Goal: Find specific page/section: Find specific page/section

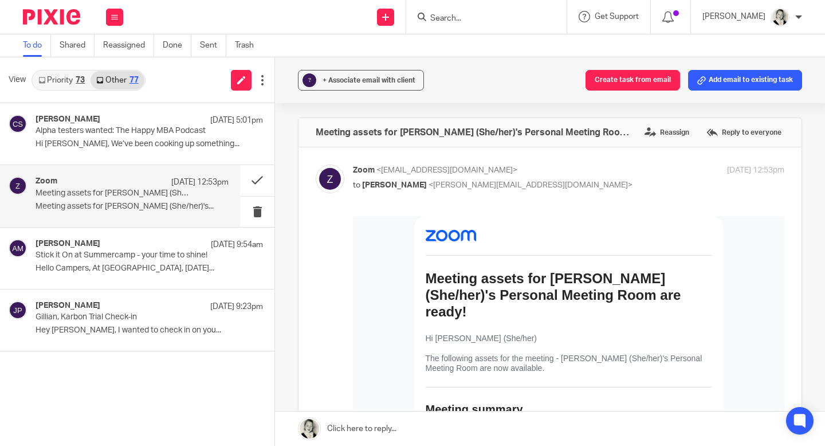
click at [78, 81] on div "73" at bounding box center [80, 80] width 9 height 8
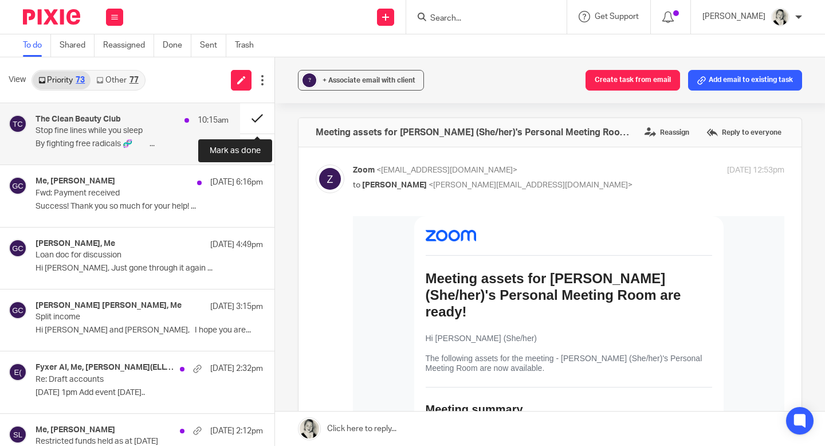
click at [255, 120] on button at bounding box center [257, 118] width 34 height 30
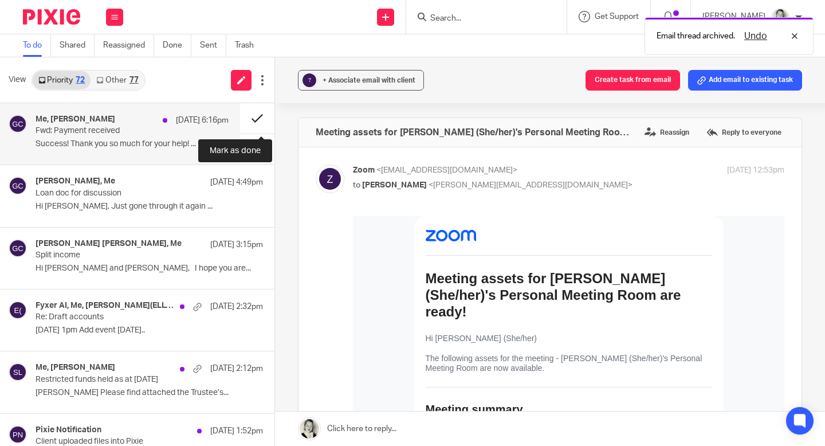
click at [255, 120] on button at bounding box center [257, 118] width 34 height 30
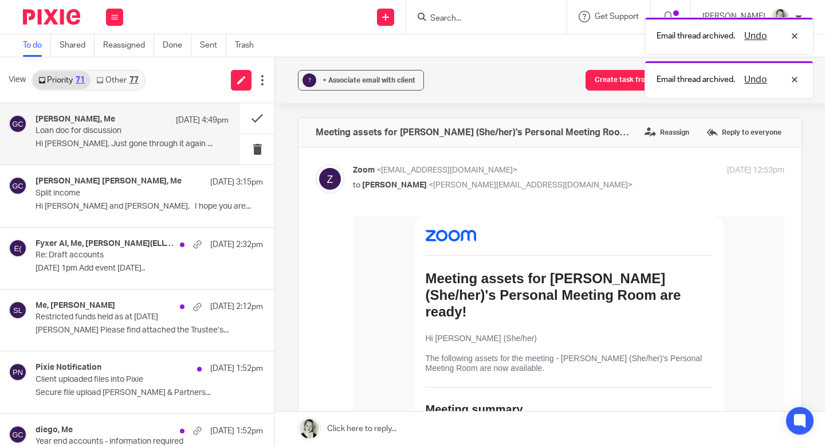
click at [161, 133] on p "Loan doc for discussion" at bounding box center [113, 131] width 155 height 10
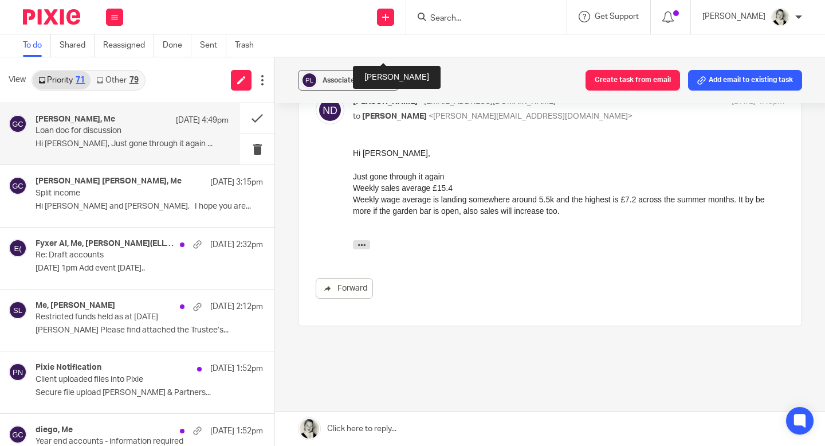
scroll to position [313, 0]
click at [368, 244] on button "button" at bounding box center [361, 245] width 17 height 9
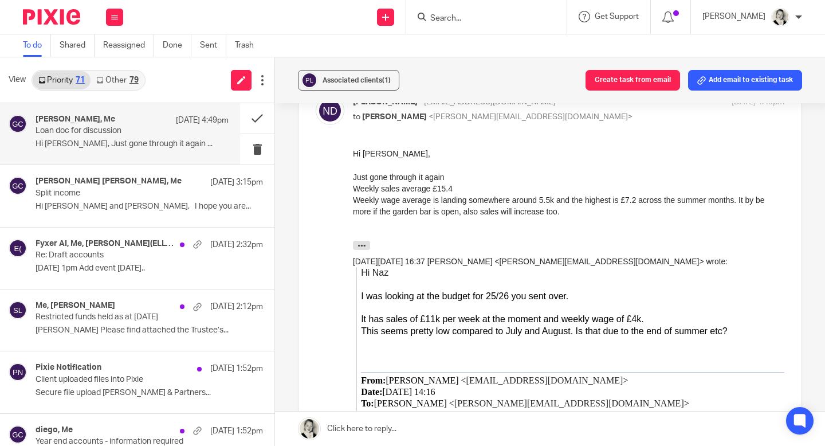
click at [489, 10] on form at bounding box center [490, 17] width 122 height 14
click at [486, 23] on form at bounding box center [490, 17] width 122 height 14
click at [463, 14] on input "Search" at bounding box center [480, 19] width 103 height 10
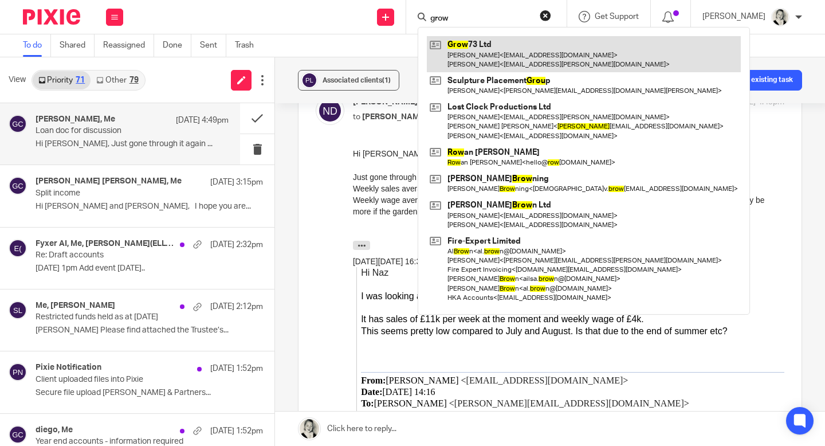
type input "grow"
click at [449, 65] on link at bounding box center [584, 54] width 314 height 36
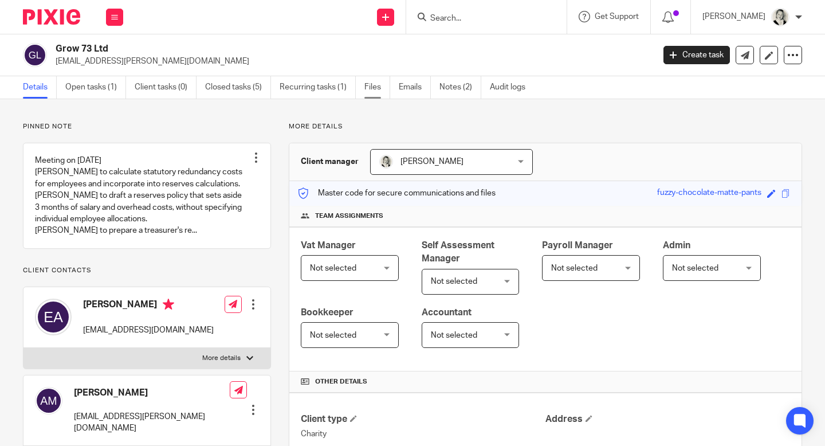
click at [381, 86] on link "Files" at bounding box center [377, 87] width 26 height 22
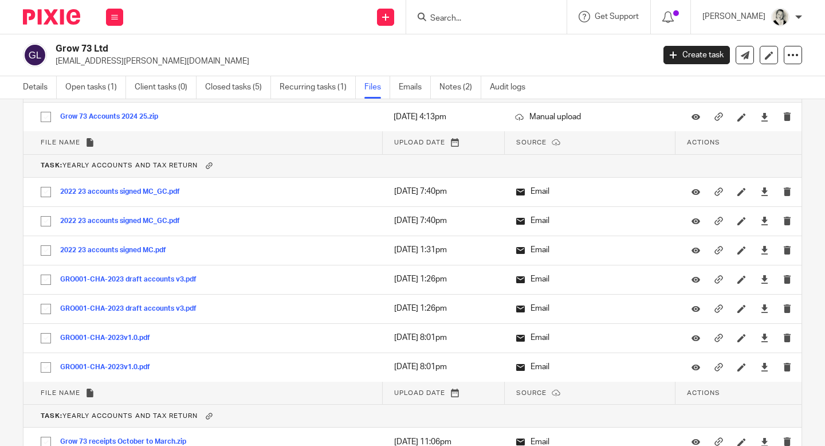
scroll to position [946, 0]
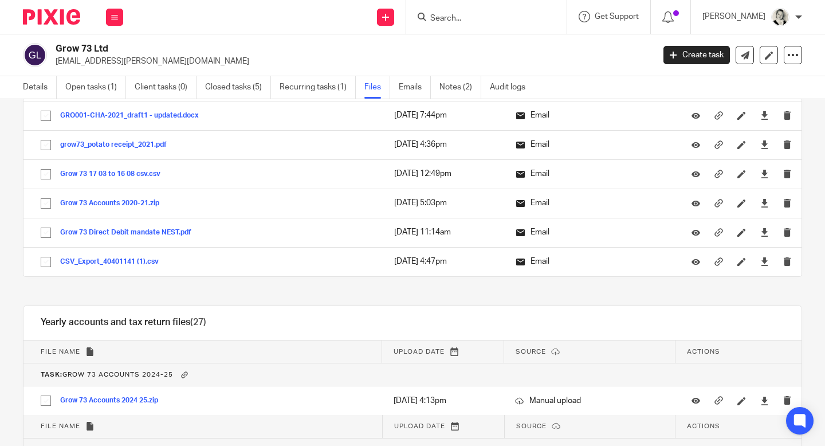
scroll to position [587, 0]
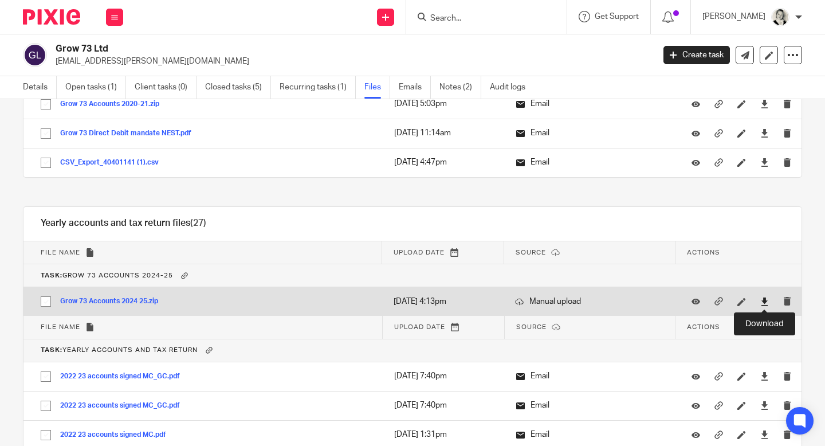
click at [765, 301] on icon at bounding box center [764, 301] width 9 height 9
